Goal: Task Accomplishment & Management: Manage account settings

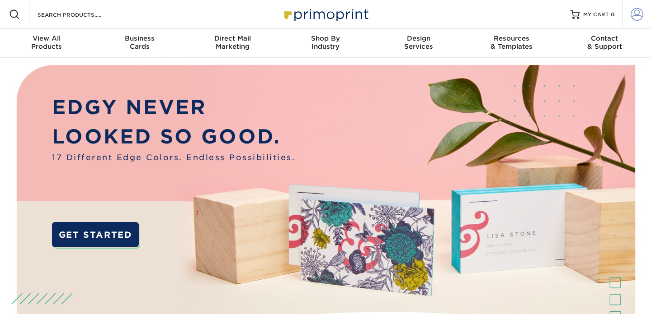
click at [638, 16] on span at bounding box center [636, 14] width 13 height 13
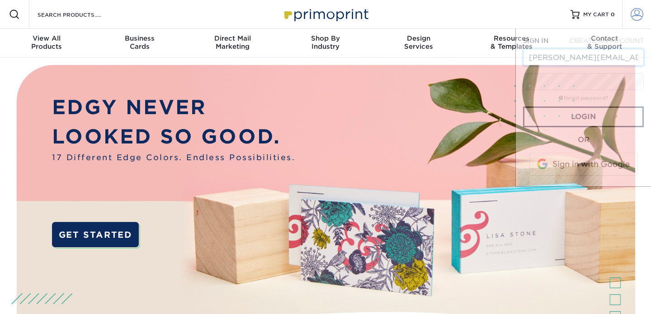
scroll to position [0, 49]
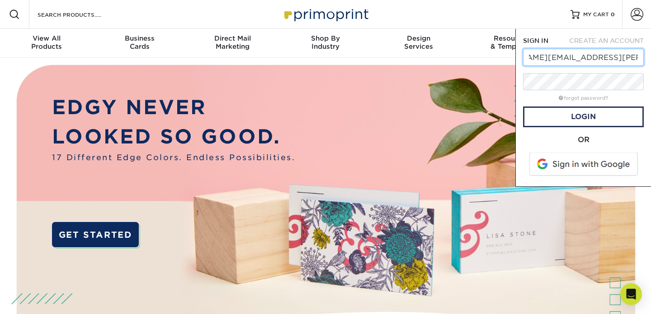
click at [533, 55] on input "erika.alonso@animalcharityevaluators.org" at bounding box center [583, 57] width 121 height 17
click at [558, 58] on input "erika.alonso@animalcharityevaluators.org" at bounding box center [583, 57] width 121 height 17
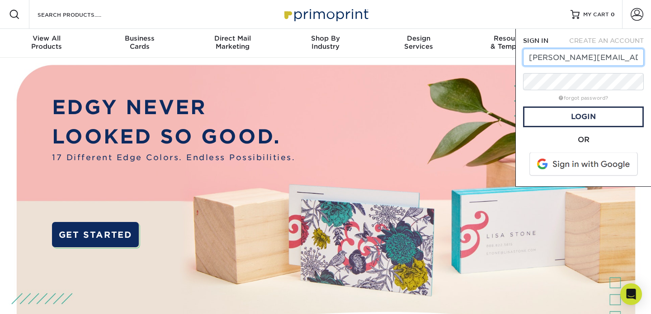
paste input "gina.stuessy"
type input "[PERSON_NAME][EMAIL_ADDRESS][PERSON_NAME][DOMAIN_NAME]"
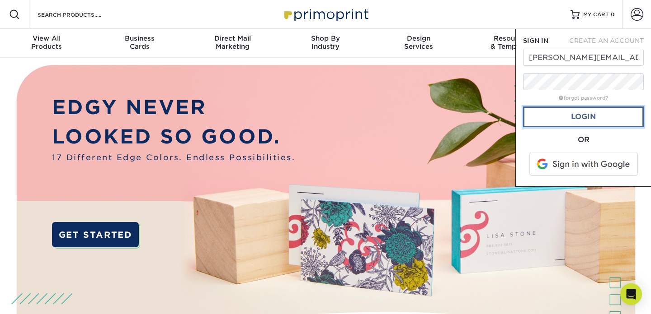
click at [568, 120] on link "Login" at bounding box center [583, 117] width 121 height 21
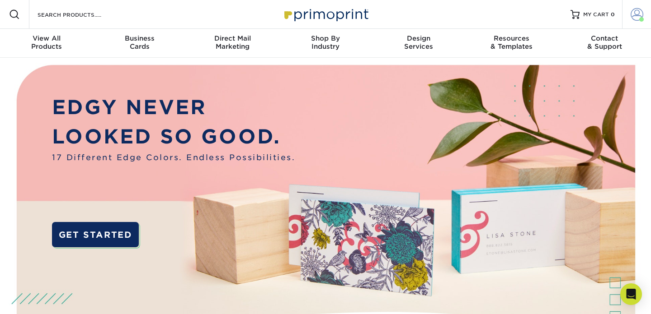
click at [640, 14] on span at bounding box center [636, 14] width 13 height 13
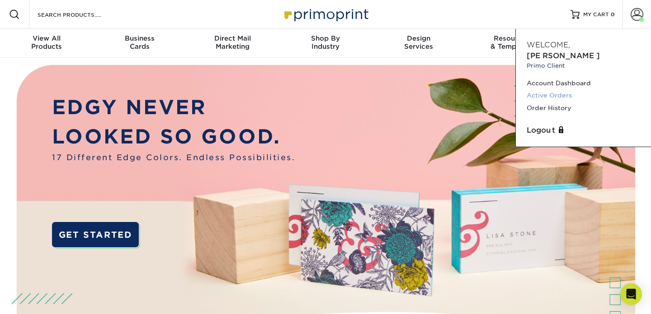
click at [559, 89] on link "Active Orders" at bounding box center [582, 95] width 113 height 12
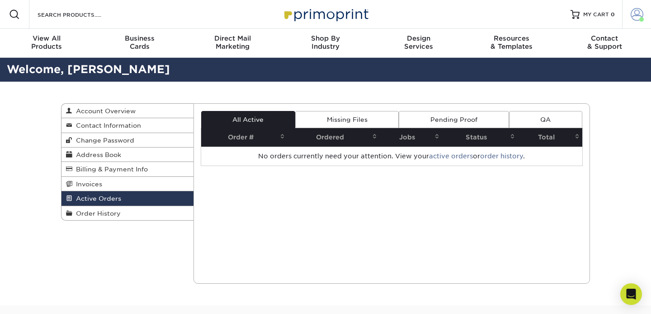
click at [634, 11] on span at bounding box center [636, 14] width 13 height 13
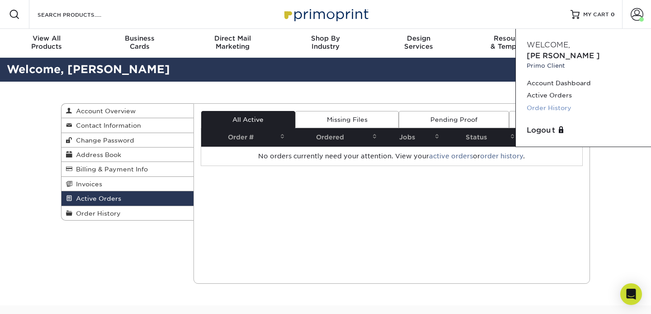
click at [557, 102] on link "Order History" at bounding box center [582, 108] width 113 height 12
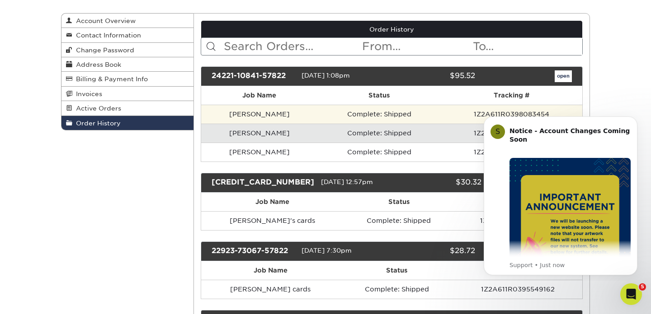
scroll to position [93, 0]
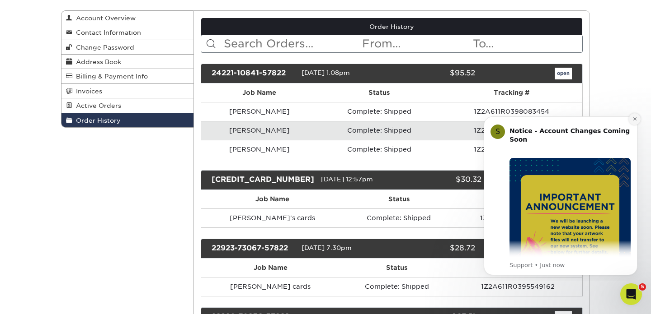
click at [632, 121] on icon "Dismiss notification" at bounding box center [634, 119] width 5 height 5
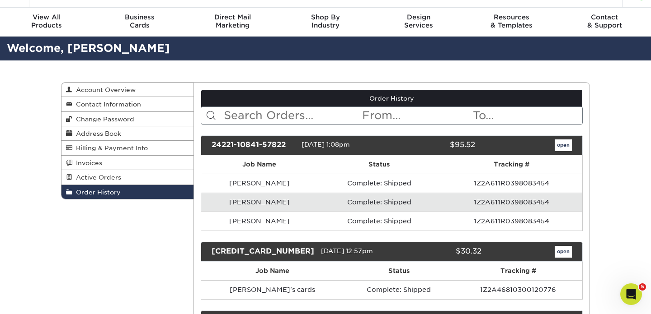
scroll to position [0, 0]
